Goal: Contribute content: Add original content to the website for others to see

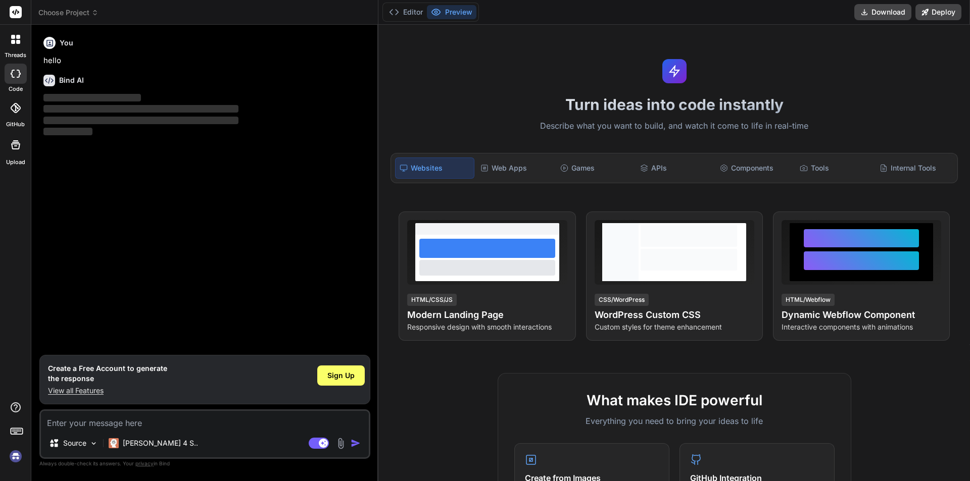
type textarea "x"
click at [226, 421] on textarea at bounding box center [205, 420] width 328 height 18
paste textarea "Créer une application de jeu d'histoire avec un jeu timeline dans le style : [U…"
type textarea "Créer une application de jeu d'histoire avec un jeu timeline dans le style : [U…"
type textarea "x"
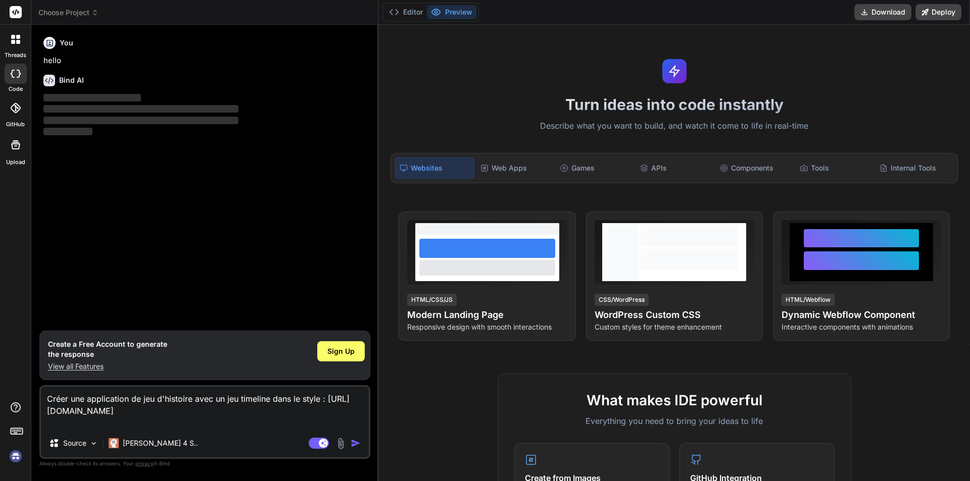
type textarea "Créer une application de jeu d'histoire avec un jeu timeline dans le style : [U…"
click at [361, 441] on button "button" at bounding box center [358, 443] width 14 height 10
click at [338, 355] on span "Sign Up" at bounding box center [340, 351] width 27 height 10
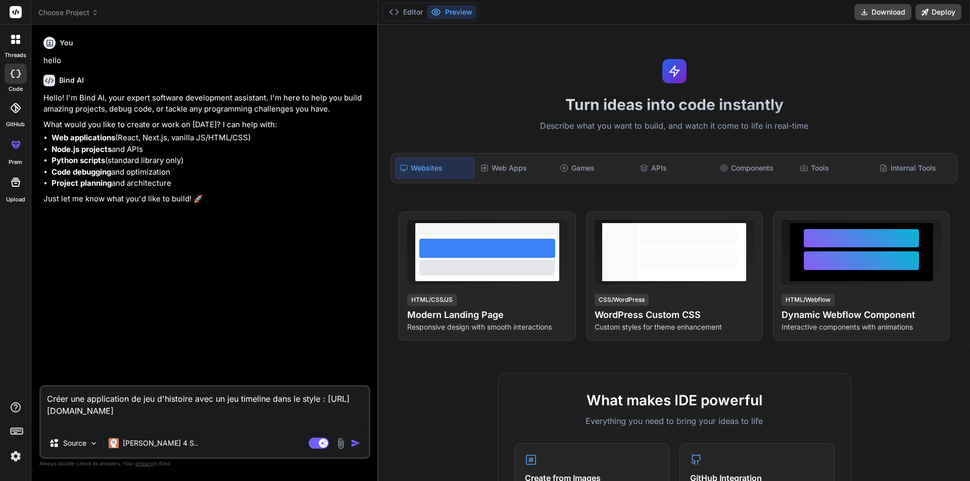
click at [351, 440] on img "button" at bounding box center [356, 443] width 10 height 10
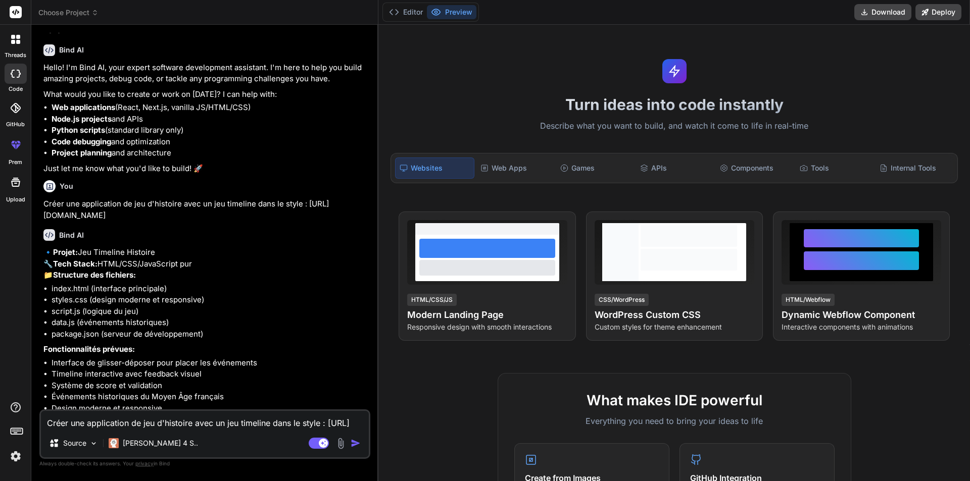
scroll to position [86, 0]
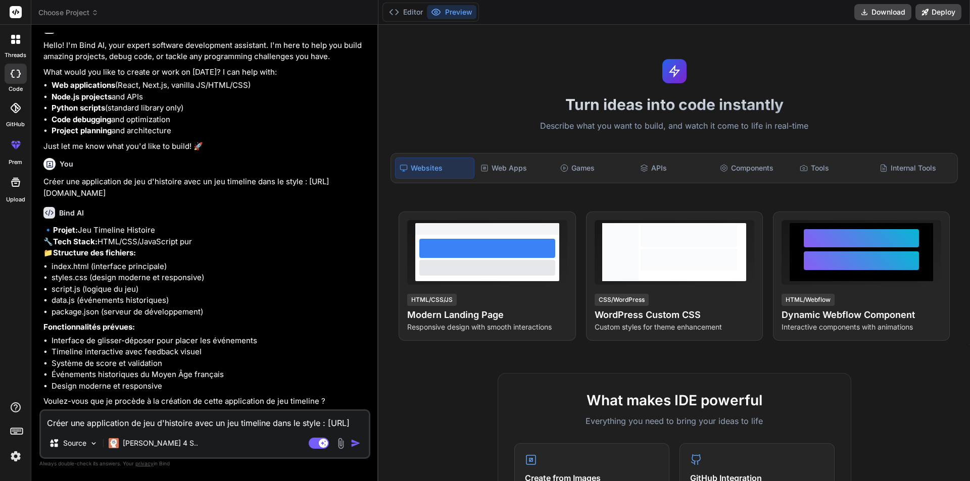
type textarea "x"
click at [214, 430] on div "Créer une application de jeu d'histoire avec un jeu timeline dans le style : [U…" at bounding box center [204, 434] width 331 height 49
click at [213, 424] on textarea "Créer une application de jeu d'histoire avec un jeu timeline dans le style : [U…" at bounding box center [205, 420] width 328 height 18
type textarea "o"
type textarea "x"
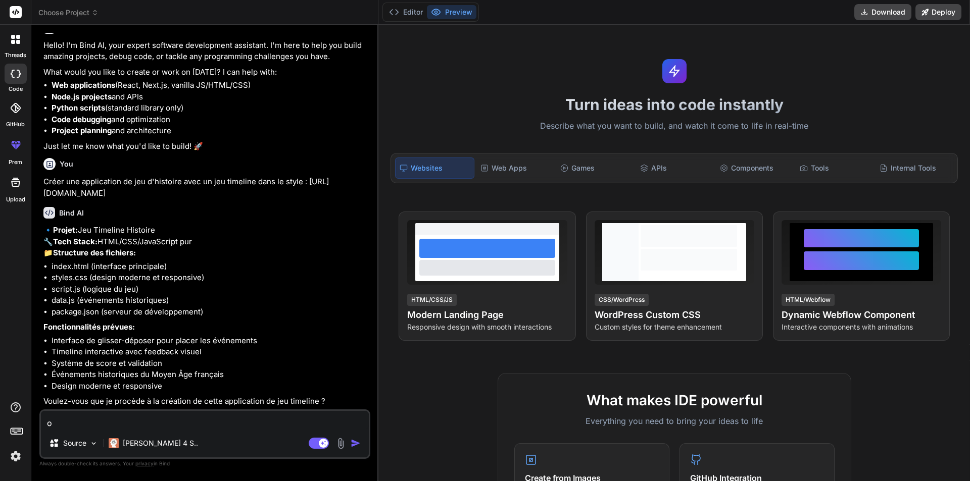
type textarea "ou"
type textarea "x"
type textarea "oui"
type textarea "x"
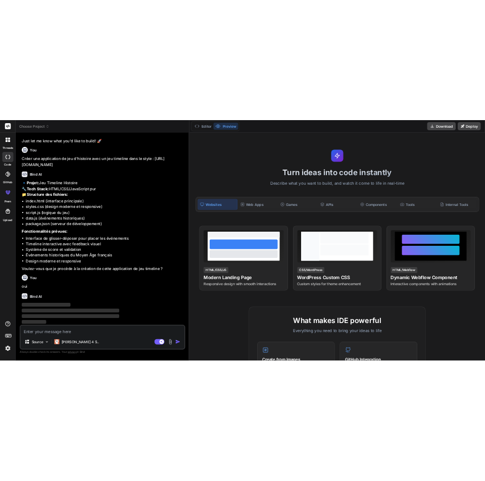
scroll to position [191, 0]
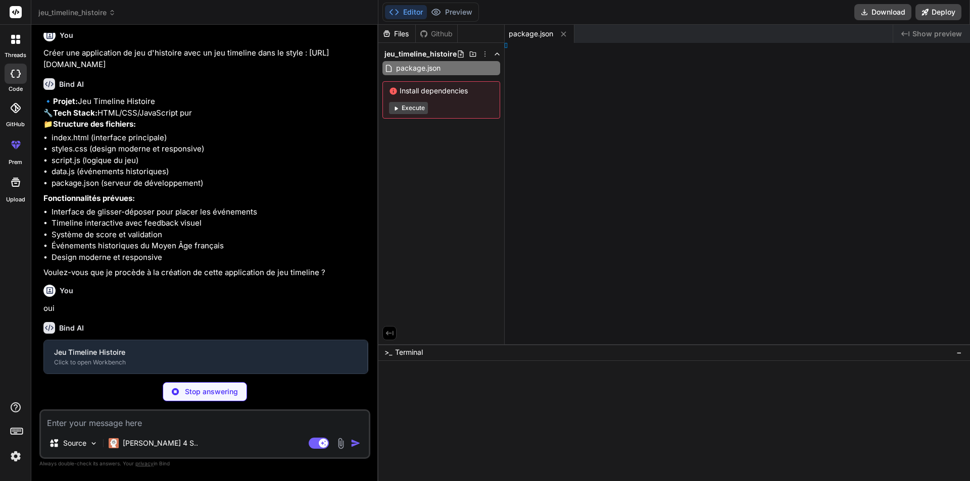
type textarea "x"
type textarea "tml>"
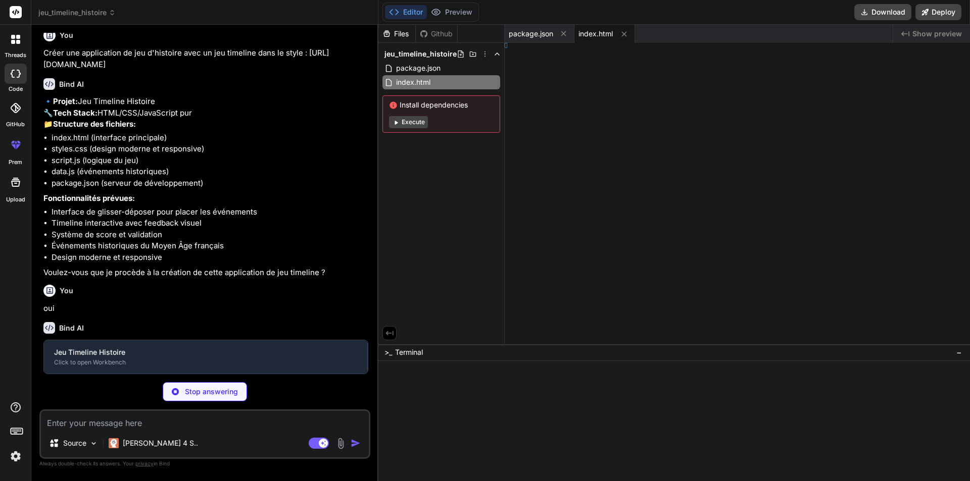
type textarea "x"
type textarea "} }"
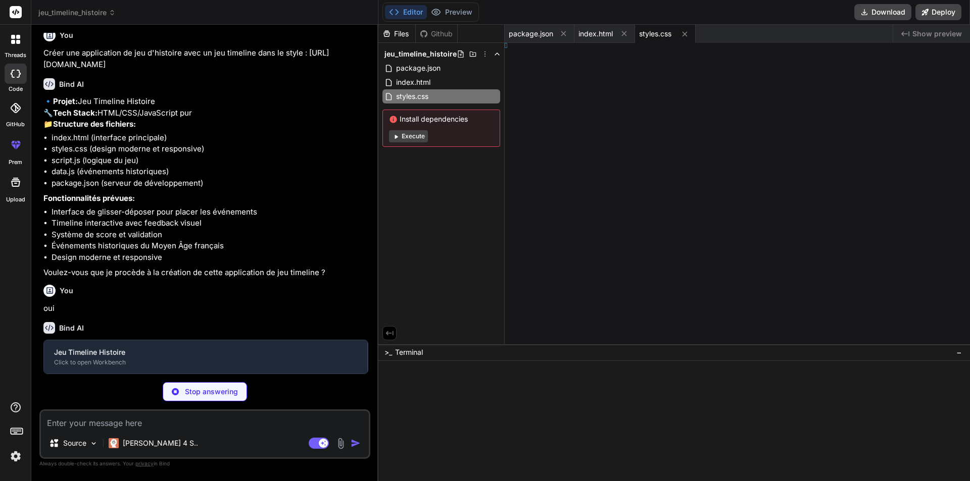
type textarea "x"
type textarea "} }"
type textarea "x"
type textarea "5 };"
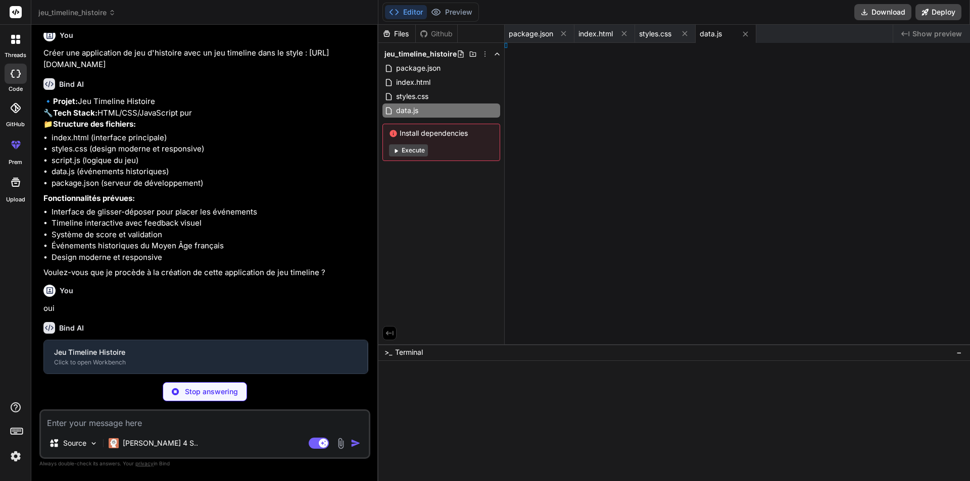
type textarea "x"
type textarea "(); });"
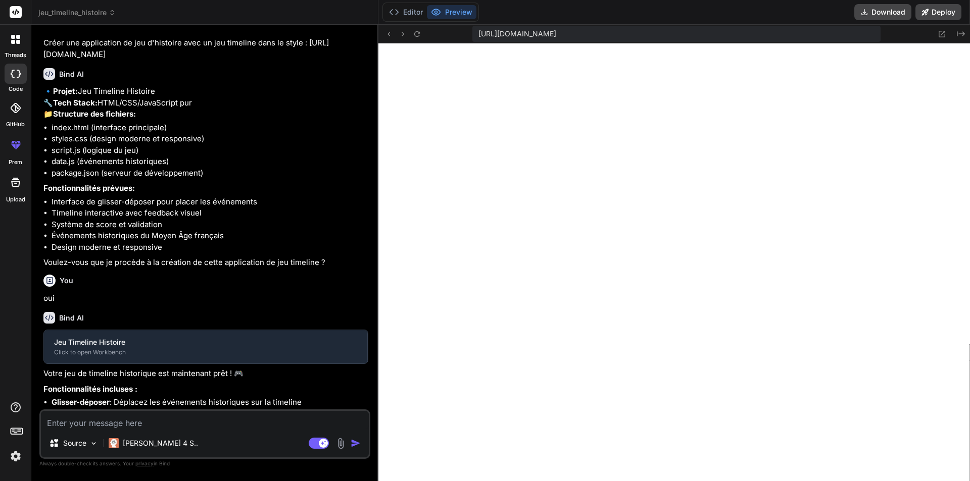
type textarea "x"
type textarea "addEventListener('DOMContentLoaded', () => { new TimelineGame(); });"
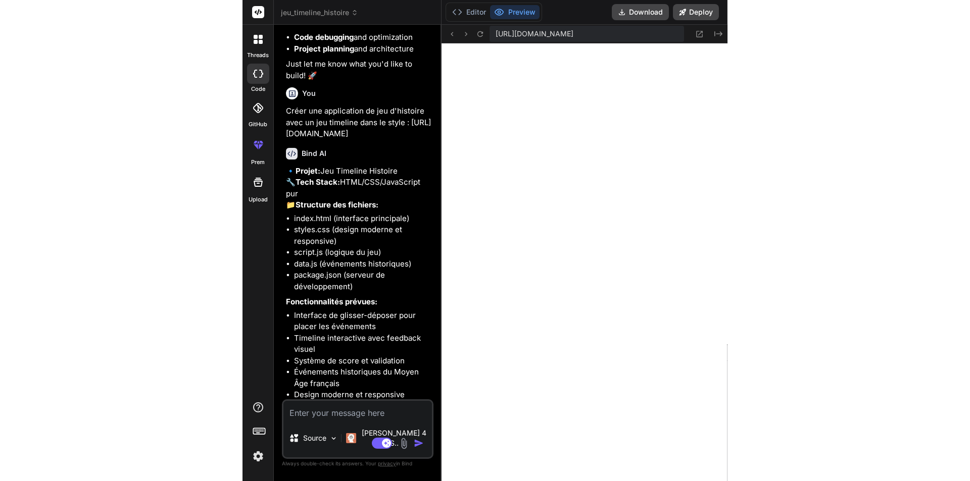
scroll to position [260, 0]
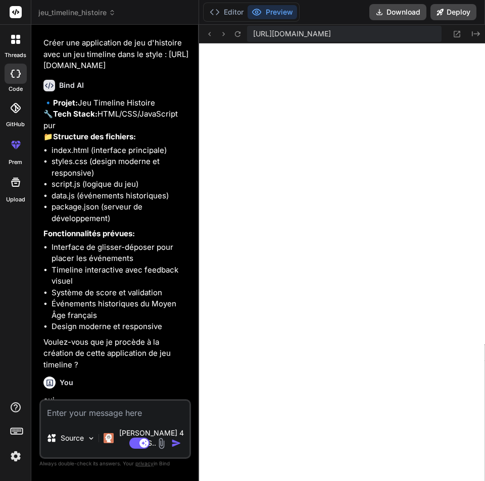
type textarea "x"
type textarea "=> { new TimelineGame(); });"
type textarea "x"
type textarea "this.resetGame(); }); } } // Initialiser le jeu quand la page est chargée docum…"
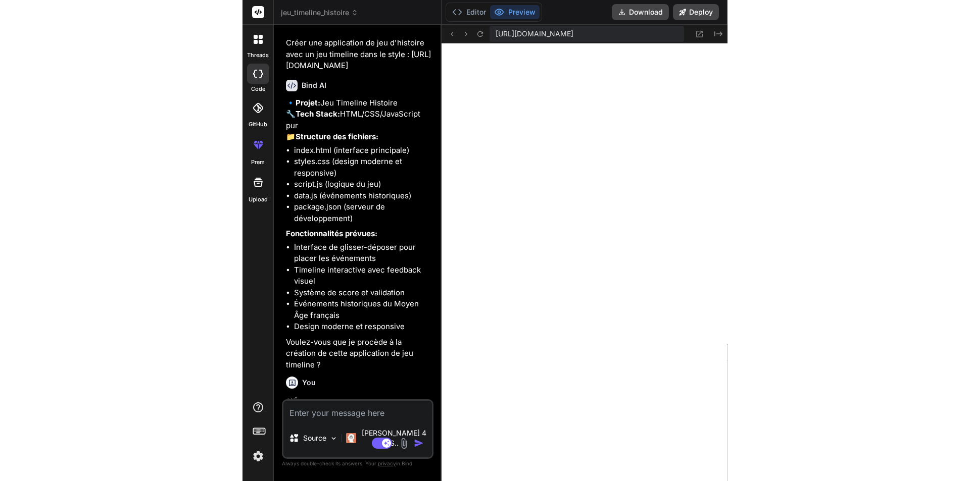
scroll to position [191, 0]
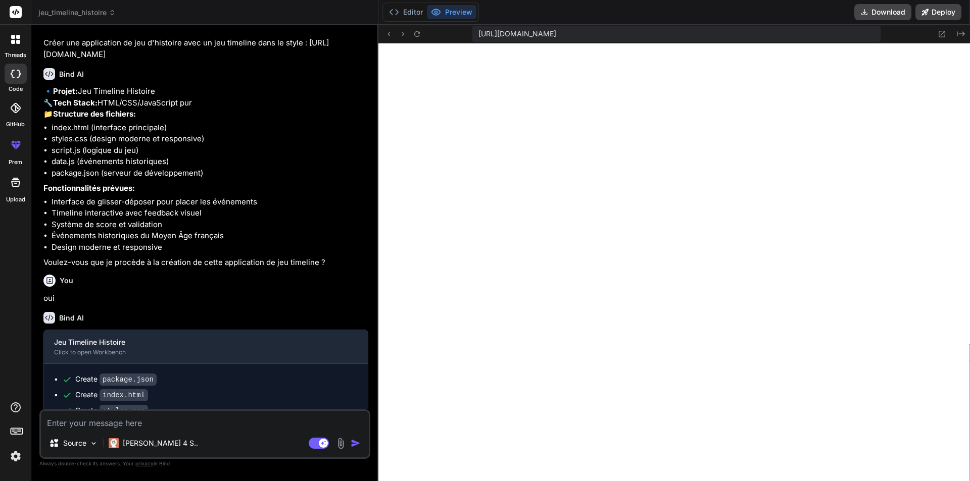
type textarea "x"
click at [252, 422] on textarea at bounding box center [205, 420] width 328 height 18
type textarea "c"
type textarea "x"
type textarea "cr"
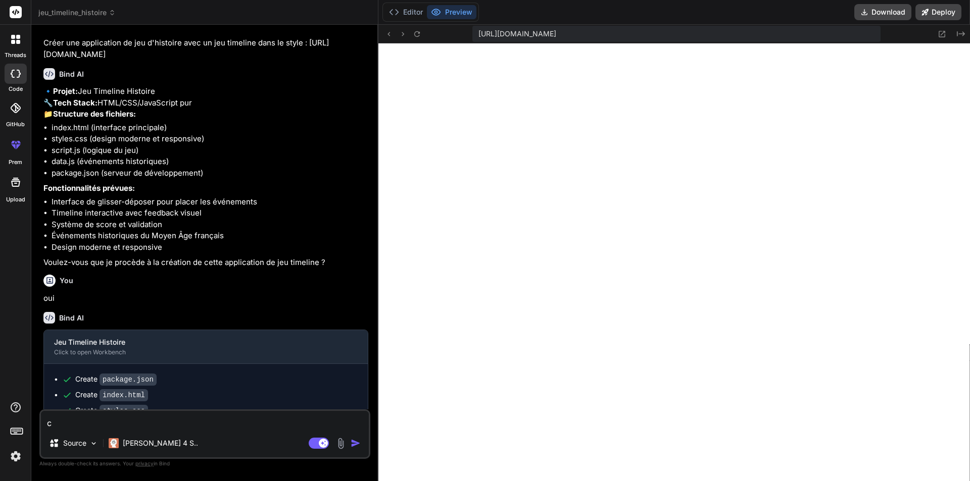
type textarea "x"
type textarea "cré"
type textarea "x"
type textarea "crér"
type textarea "x"
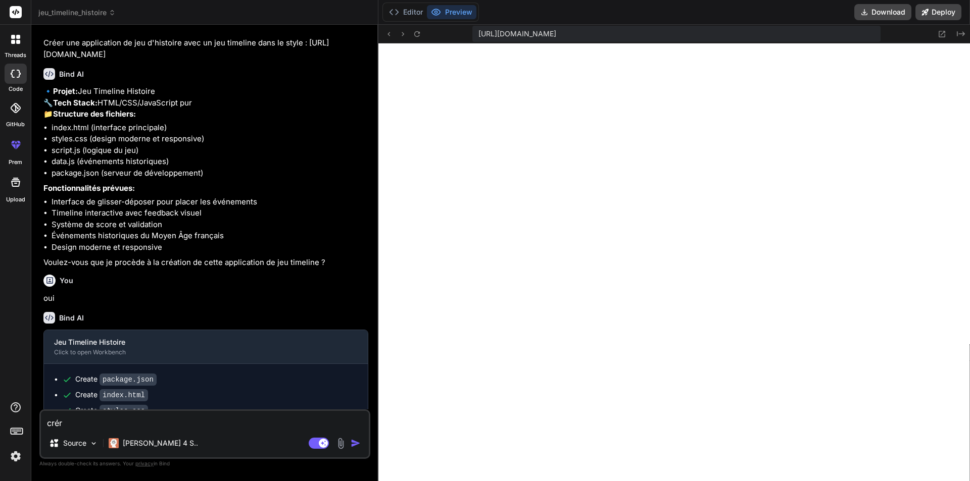
type textarea "cré"
type textarea "x"
type textarea "crée"
type textarea "x"
type textarea "créer"
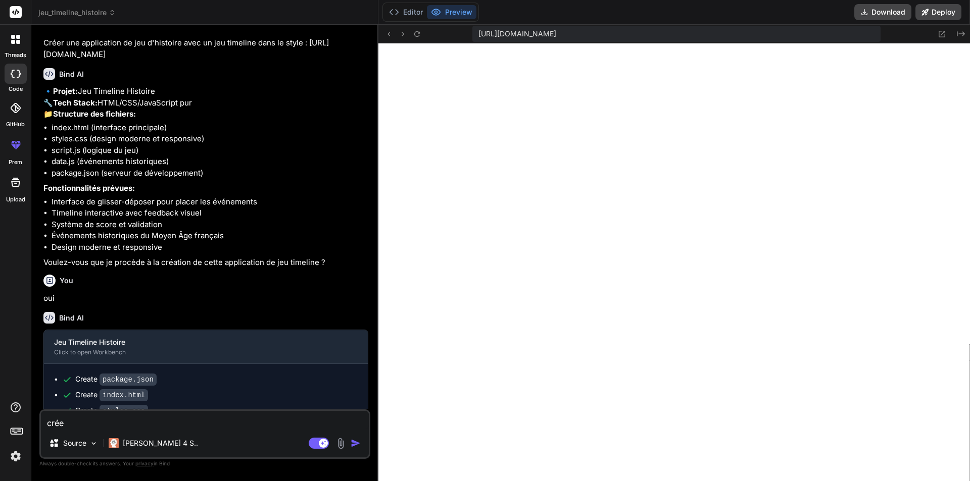
type textarea "x"
type textarea "créer"
type textarea "x"
type textarea "créer u"
type textarea "x"
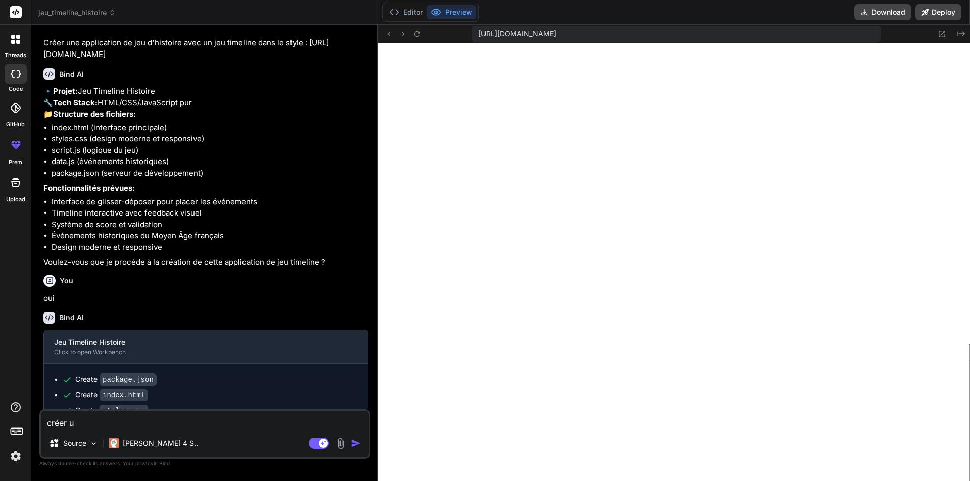
type textarea "créer un"
type textarea "x"
type textarea "créer un"
type textarea "x"
type textarea "créer un o"
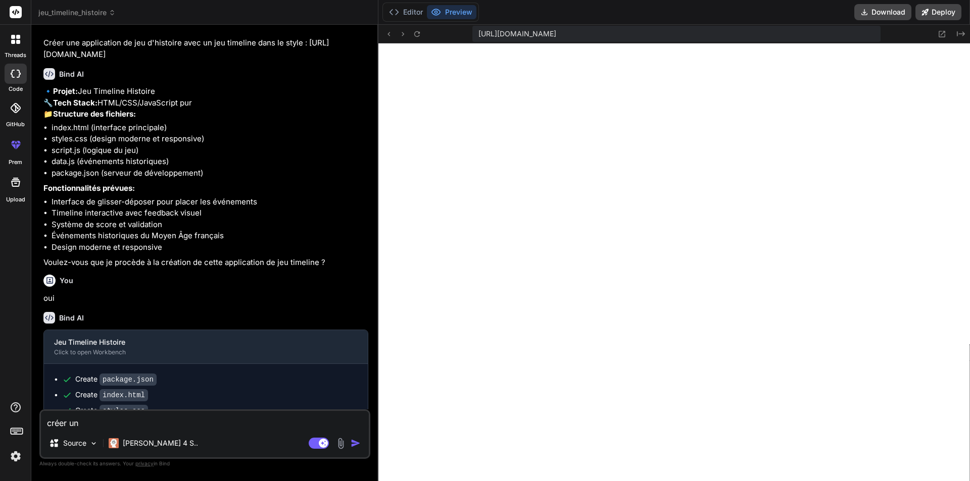
type textarea "x"
type textarea "créer un on"
type textarea "x"
type textarea "créer un ong"
type textarea "x"
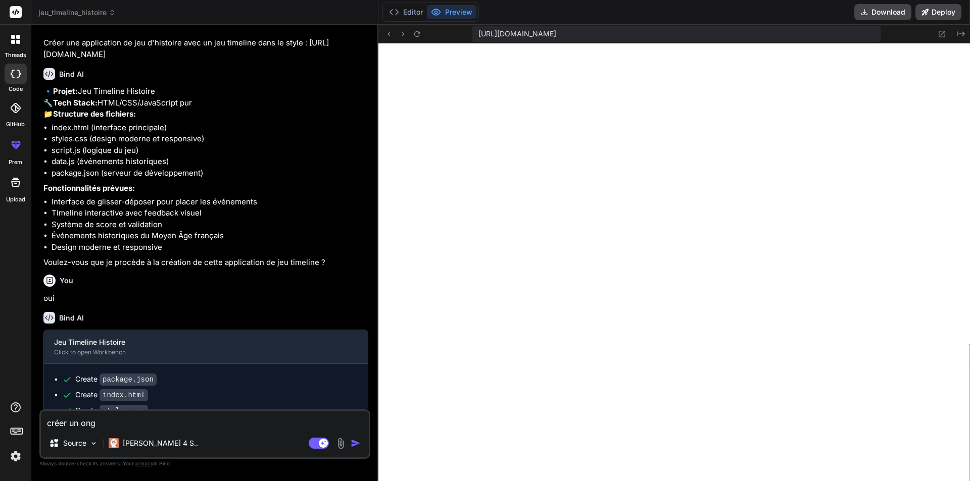
type textarea "créer un ongl"
type textarea "x"
type textarea "créer un ongle"
type textarea "x"
type textarea "créer un onglet"
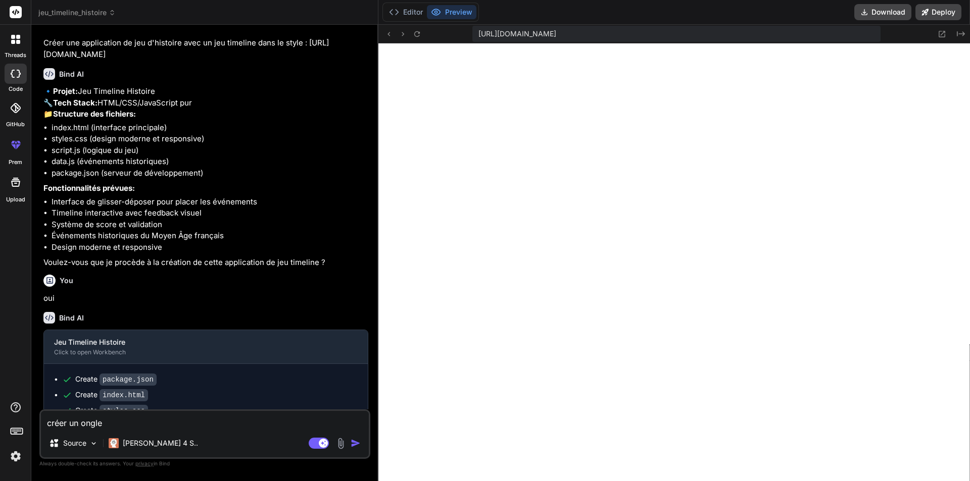
type textarea "x"
type textarea "créer un onglet"
type textarea "x"
type textarea "créer un onglet p"
type textarea "x"
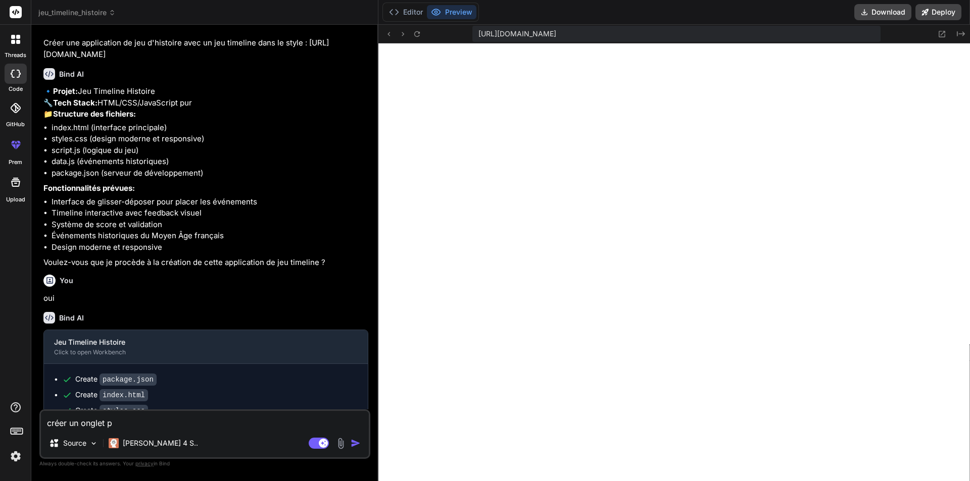
type textarea "créer un onglet pr"
type textarea "x"
type textarea "créer un onglet pro"
type textarea "x"
type textarea "créer un onglet prof"
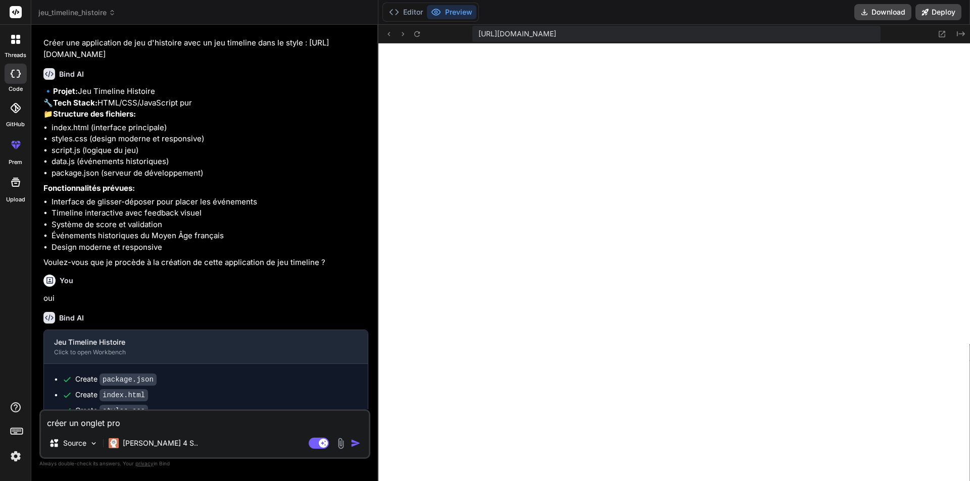
type textarea "x"
type textarea "créer un onglet profi"
type textarea "x"
type textarea "créer un onglet profil"
type textarea "x"
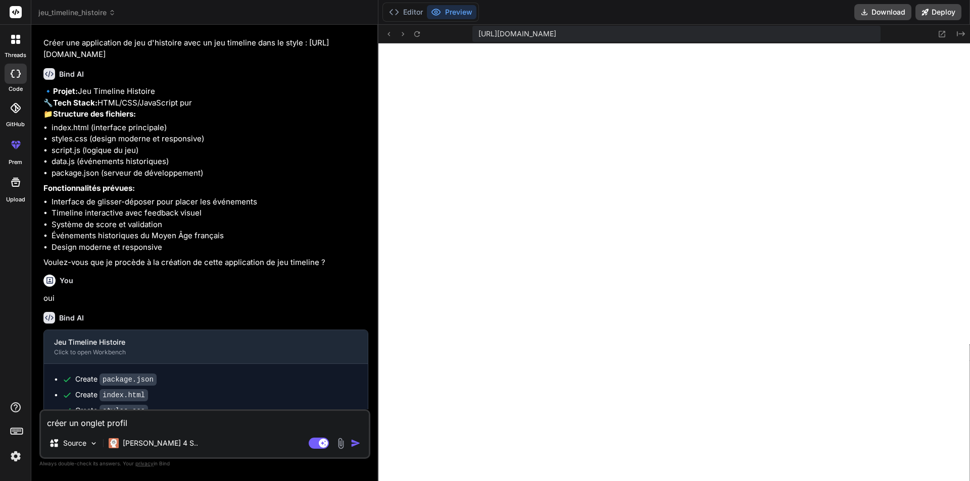
type textarea "créer un onglet profil"
type textarea "x"
type textarea "créer un onglet profil e"
type textarea "x"
type textarea "créer un onglet profil et"
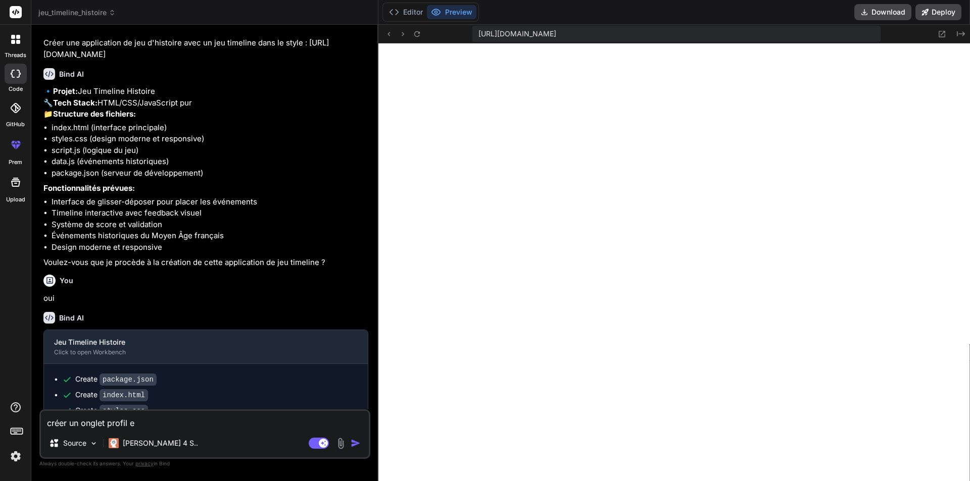
type textarea "x"
type textarea "créer un onglet profil et"
type textarea "x"
type textarea "créer un onglet profil et a"
type textarea "x"
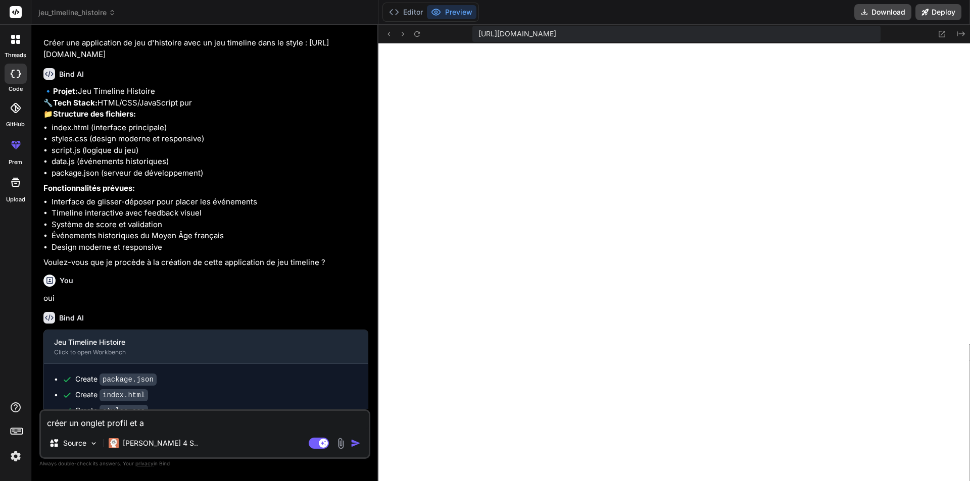
type textarea "créer un onglet profil et av"
type textarea "x"
type textarea "créer un onglet profil et ava"
type textarea "x"
type textarea "créer un onglet profil et avat"
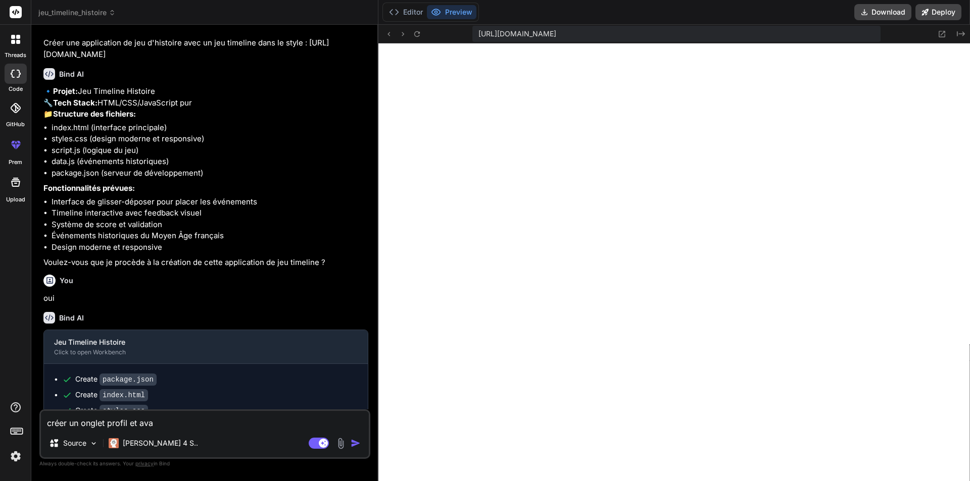
type textarea "x"
type textarea "créer un onglet profil et avata"
type textarea "x"
type textarea "créer un onglet profil et avatar"
type textarea "x"
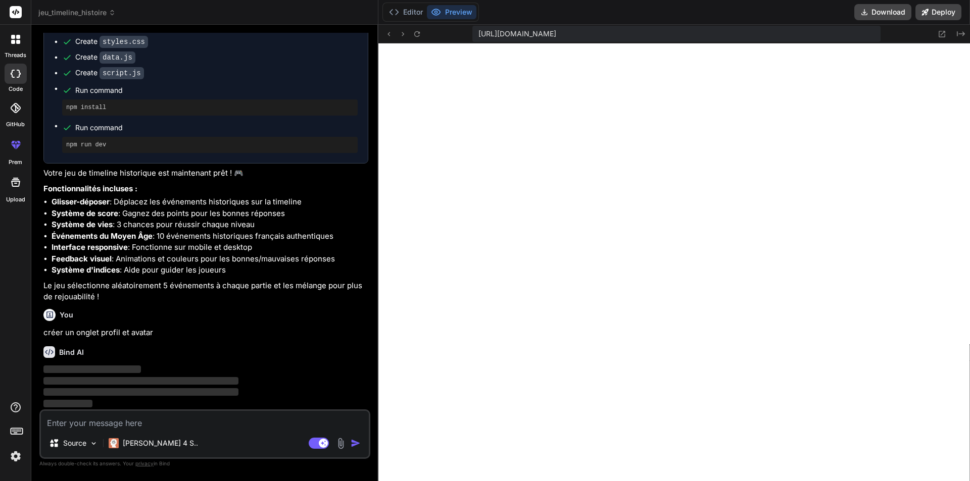
scroll to position [595, 0]
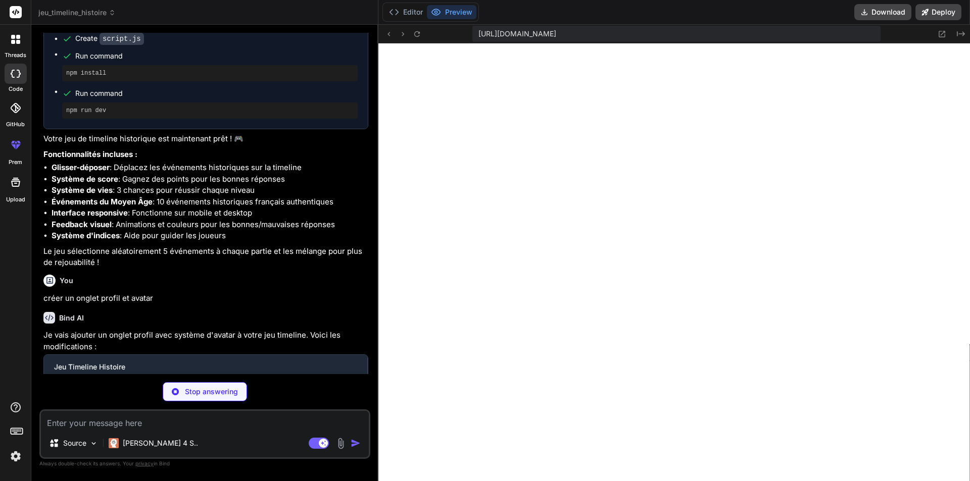
type textarea "x"
type textarea "<script src="profile.js"></script> <script src="script.js"></script> </body> </…"
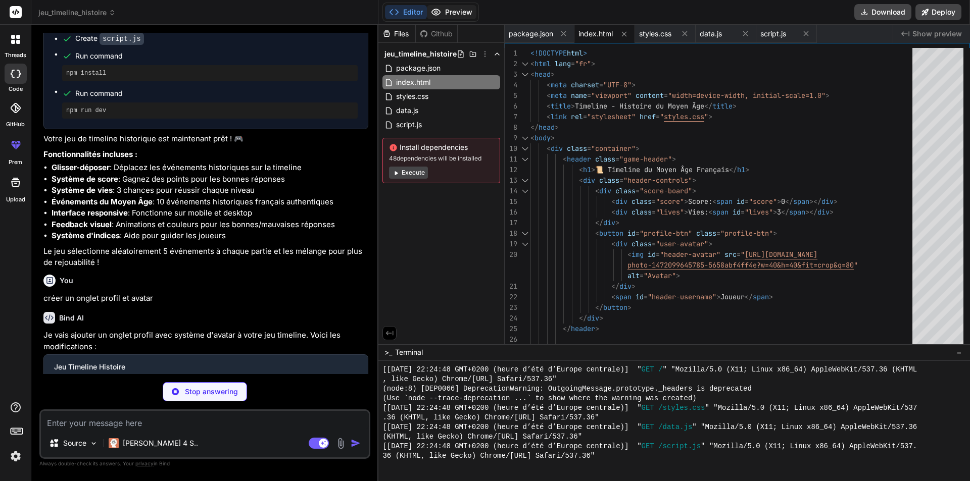
click at [445, 12] on button "Preview" at bounding box center [451, 12] width 49 height 14
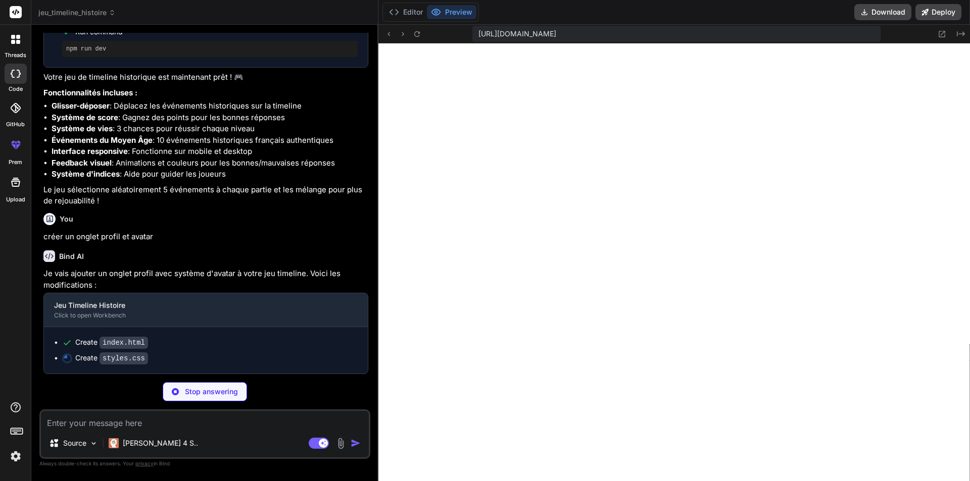
scroll to position [691, 0]
click at [423, 9] on button "Editor" at bounding box center [406, 12] width 42 height 14
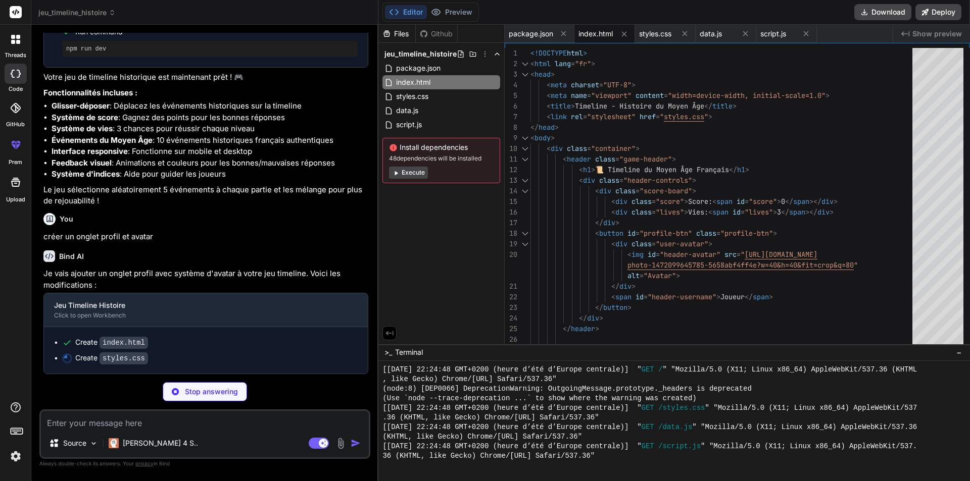
click at [400, 175] on button "Execute" at bounding box center [408, 173] width 39 height 12
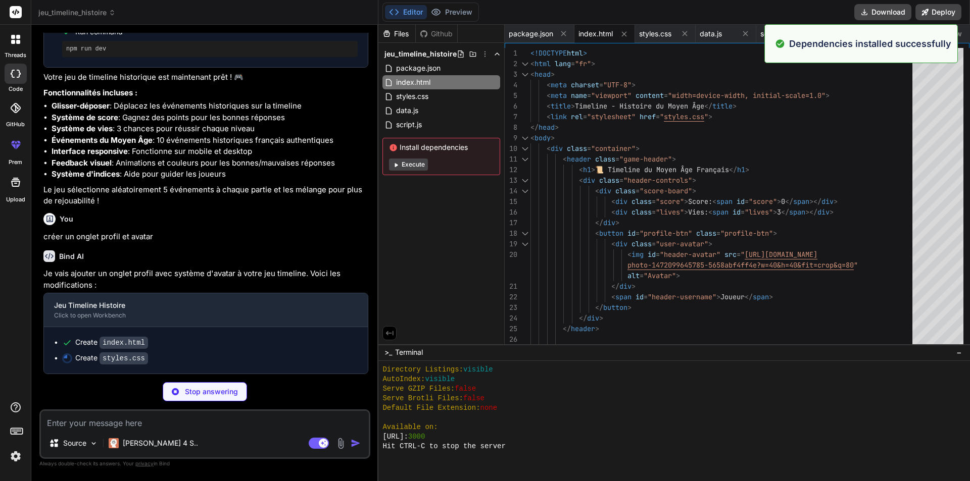
scroll to position [960, 0]
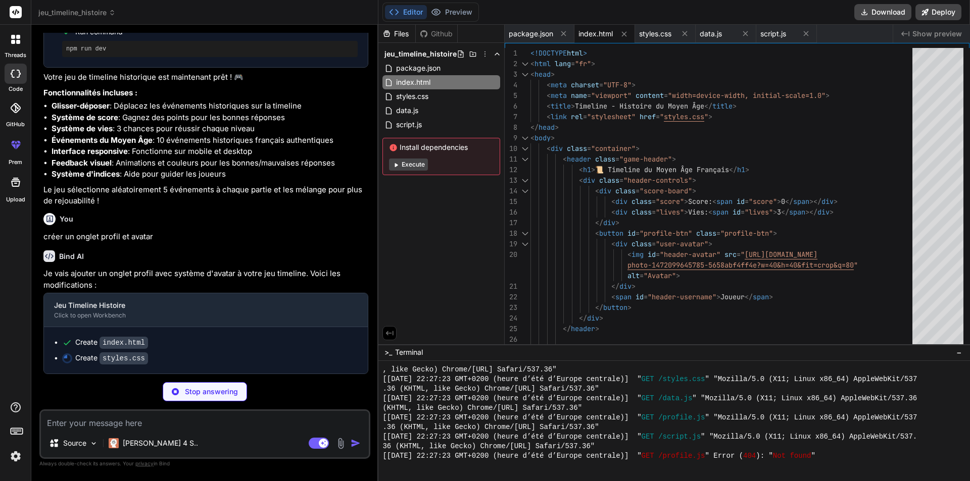
click at [424, 164] on button "Execute" at bounding box center [408, 165] width 39 height 12
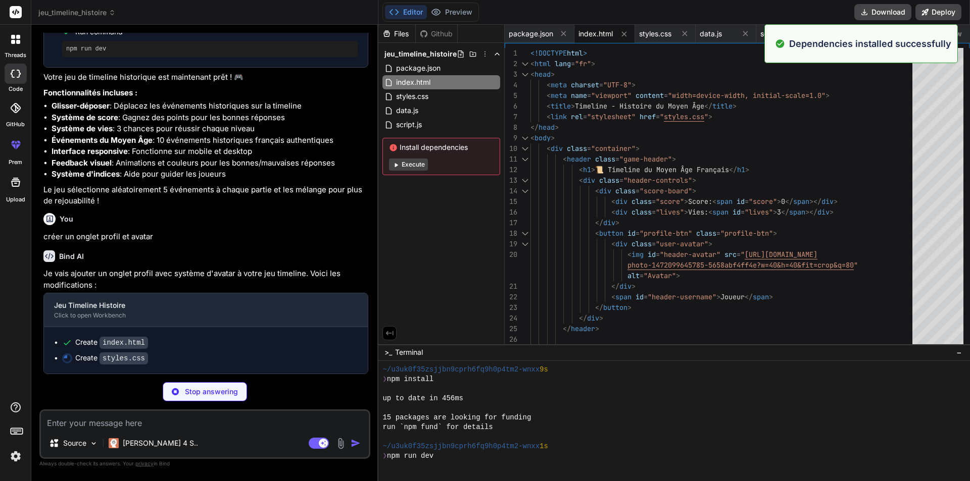
scroll to position [1142, 0]
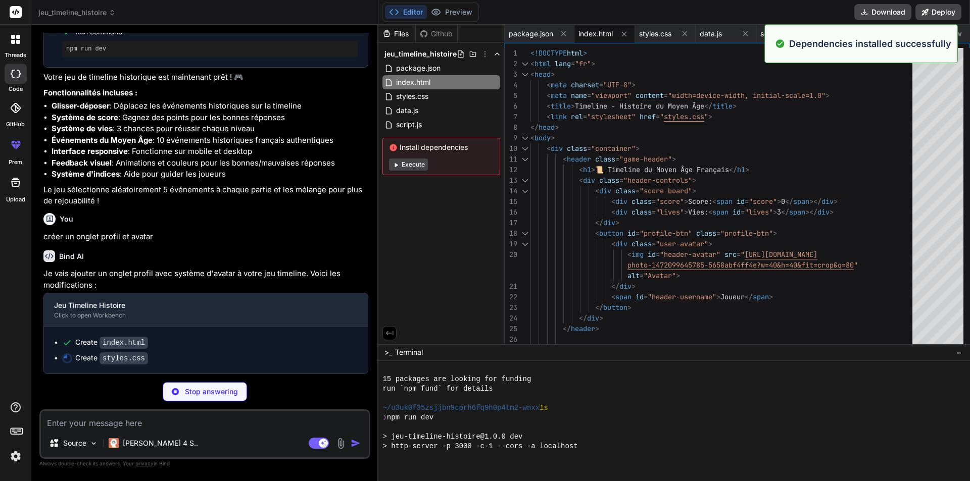
type textarea "x"
type textarea ".stats-grid { grid-template-columns: repeat(2, 1fr); } .achievements-grid { gri…"
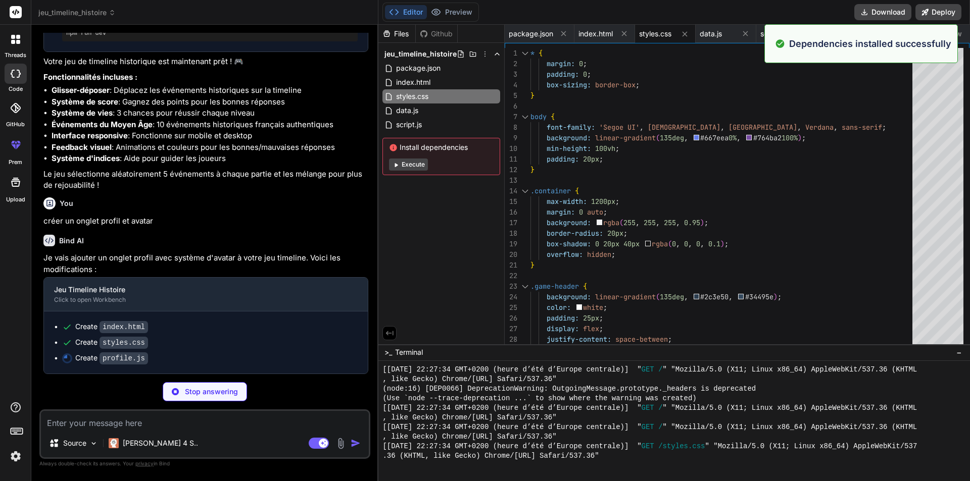
scroll to position [1516, 0]
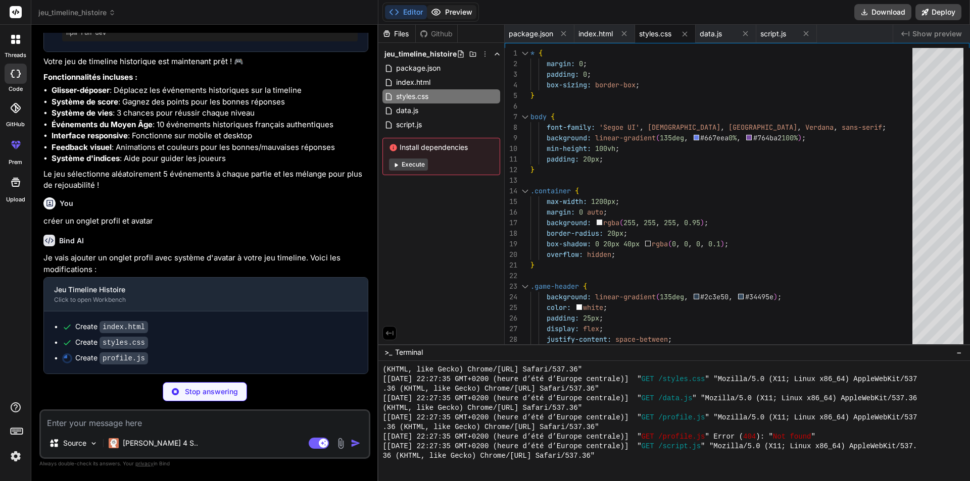
click at [455, 14] on button "Preview" at bounding box center [451, 12] width 49 height 14
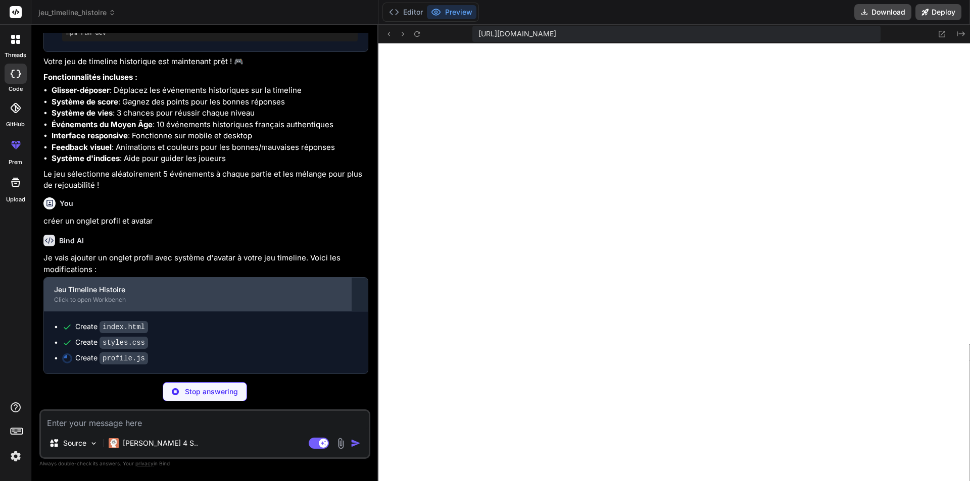
scroll to position [707, 0]
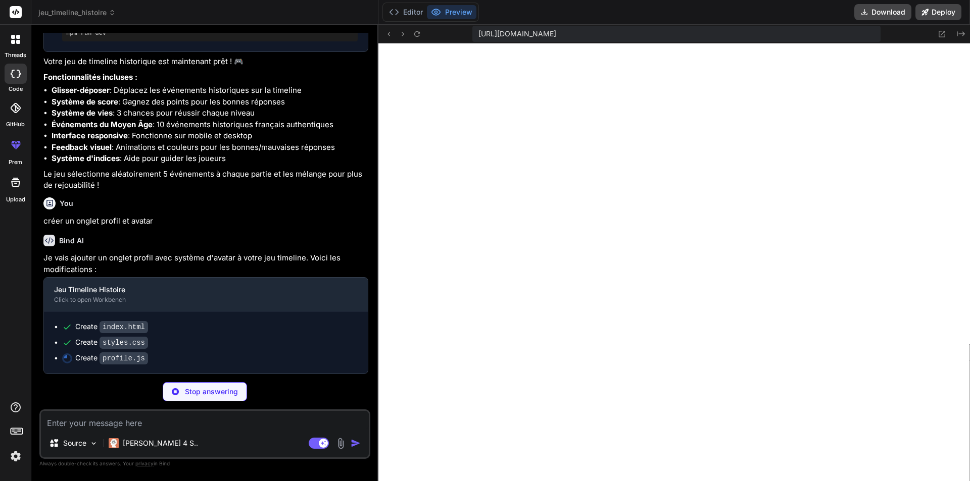
type textarea "x"
type textarea "} } // Initialiser le gestionnaire de profil let profileManager; document.addEv…"
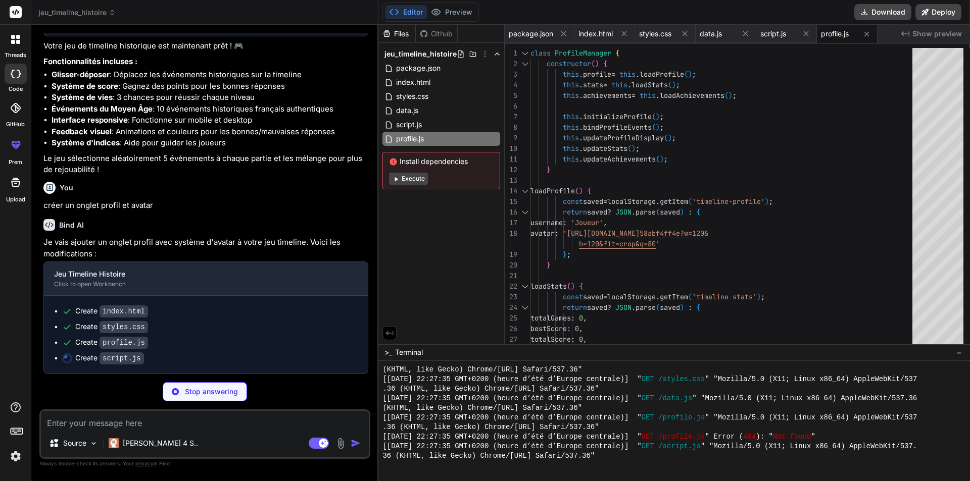
click at [439, 233] on div "Files Github jeu_timeline_histoire package.json index.html styles.css data.js s…" at bounding box center [441, 185] width 126 height 320
type textarea "x"
type textarea "});"
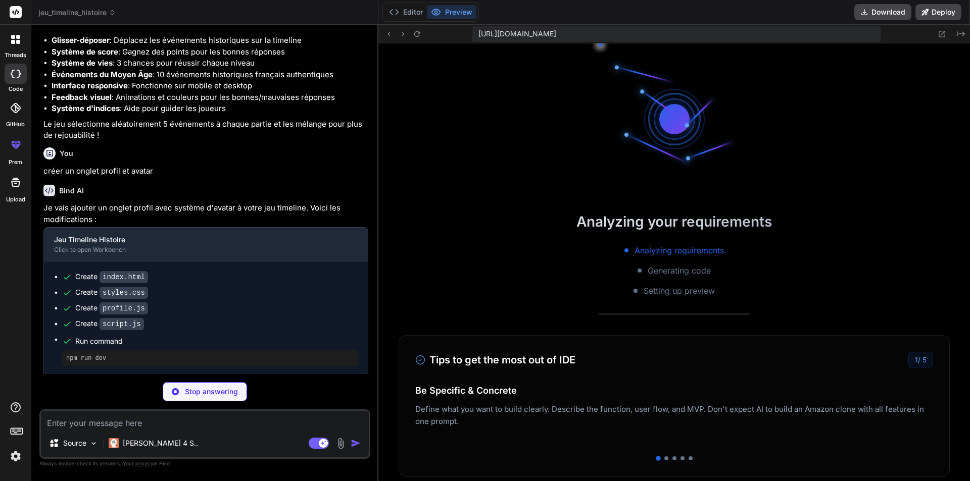
scroll to position [1919, 0]
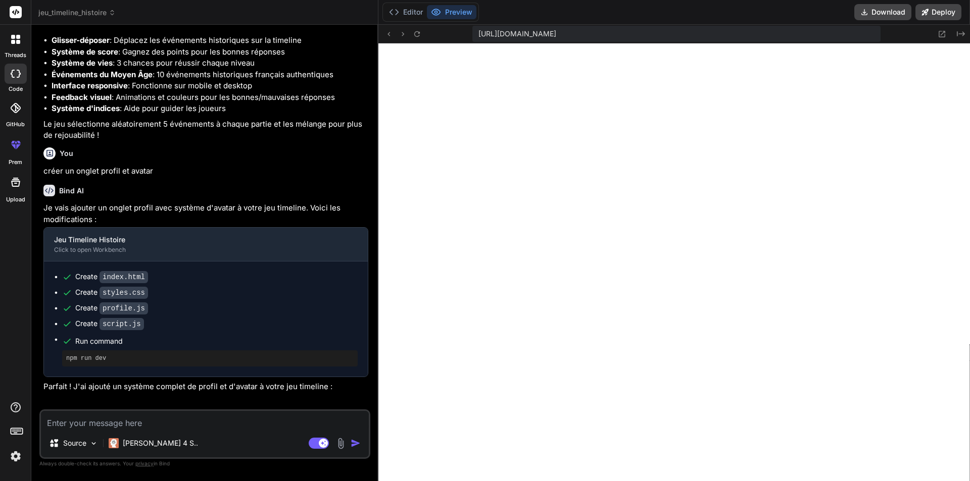
type textarea "x"
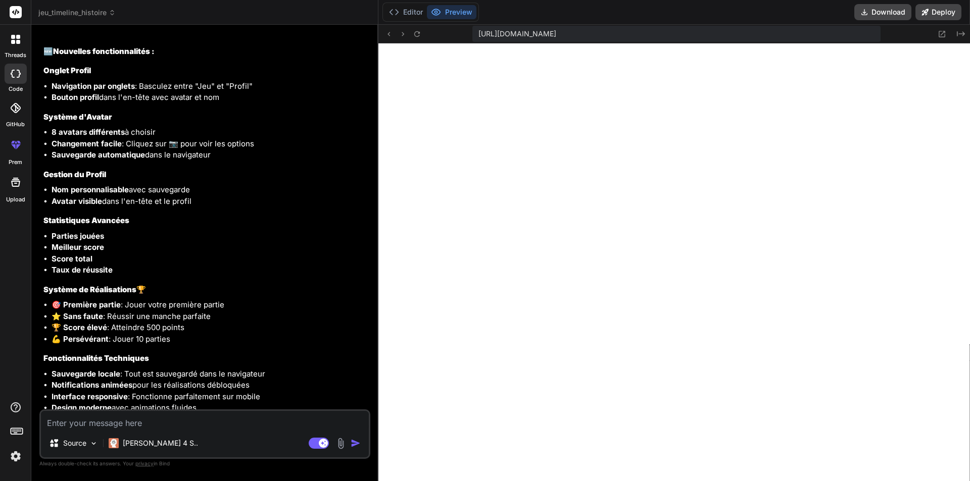
scroll to position [1153, 0]
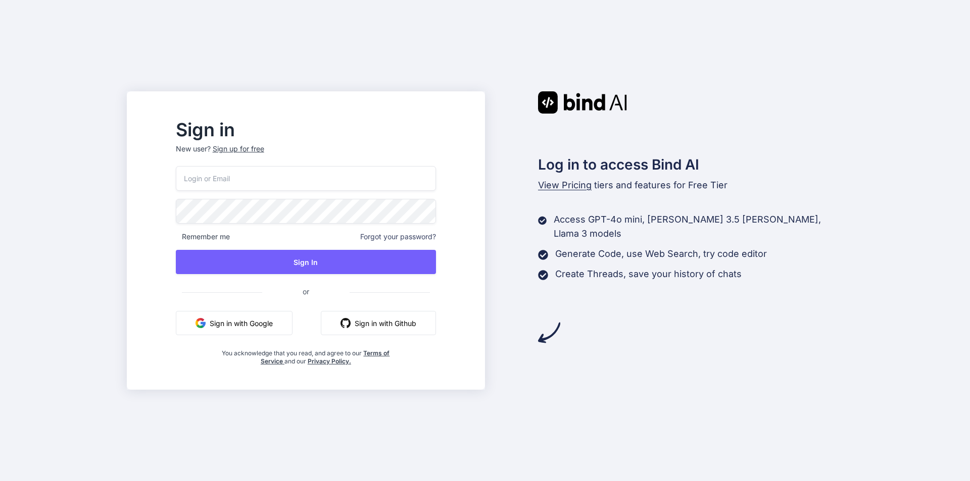
click at [285, 322] on button "Sign in with Google" at bounding box center [234, 323] width 117 height 24
